Goal: Information Seeking & Learning: Learn about a topic

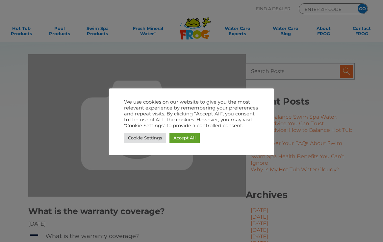
click at [210, 162] on div at bounding box center [191, 121] width 383 height 242
click at [267, 57] on div at bounding box center [191, 121] width 383 height 242
click at [187, 136] on link "Accept All" at bounding box center [184, 138] width 30 height 10
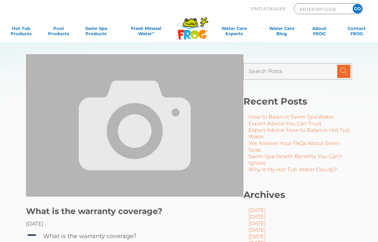
scroll to position [197, 0]
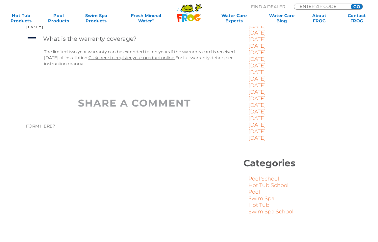
click at [273, 178] on link "Pool School" at bounding box center [263, 179] width 31 height 6
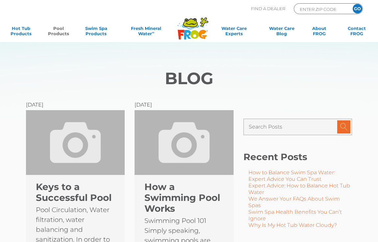
click at [54, 30] on link "Pool Products" at bounding box center [58, 32] width 29 height 13
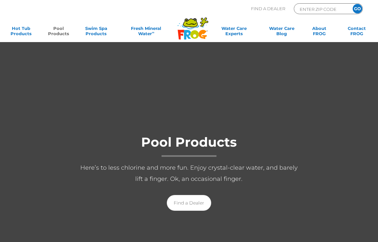
click at [55, 30] on link "Pool Products" at bounding box center [58, 32] width 29 height 13
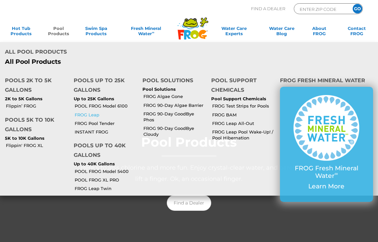
click at [93, 113] on link "FROG Leap" at bounding box center [106, 115] width 63 height 6
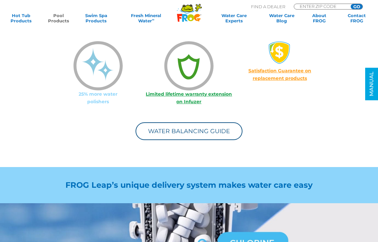
scroll to position [526, 0]
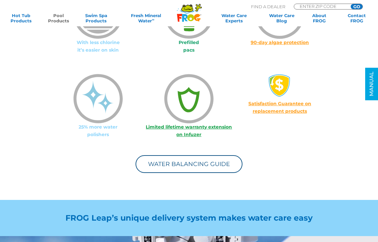
click at [192, 128] on link "Limited lifetime warranty extension on Infuzer" at bounding box center [189, 130] width 86 height 13
